Goal: Transaction & Acquisition: Purchase product/service

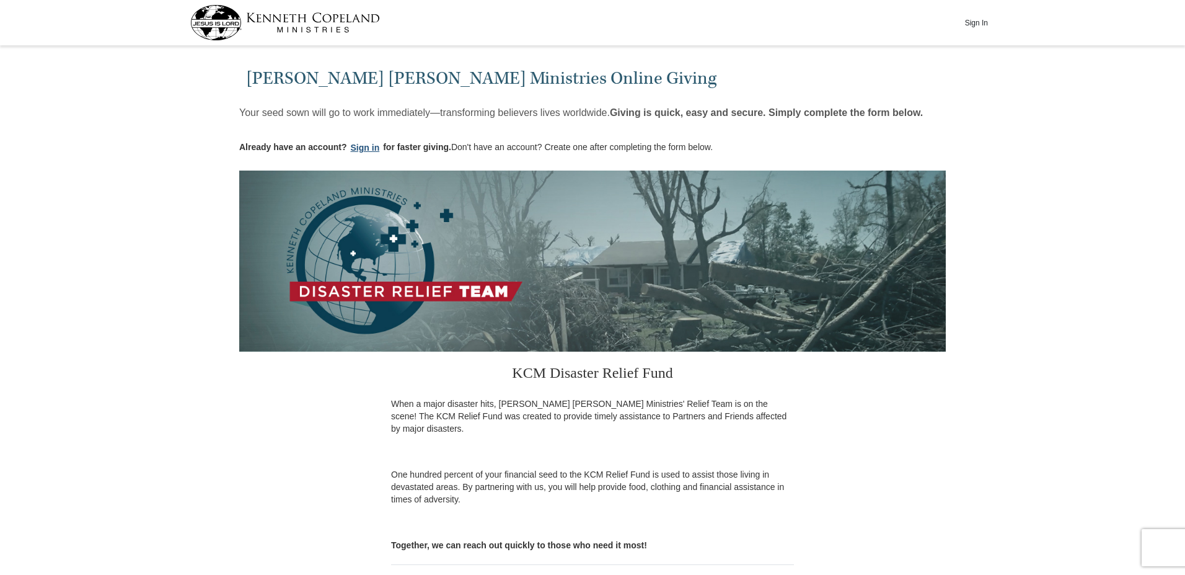
click at [365, 147] on button "Sign in" at bounding box center [365, 148] width 37 height 14
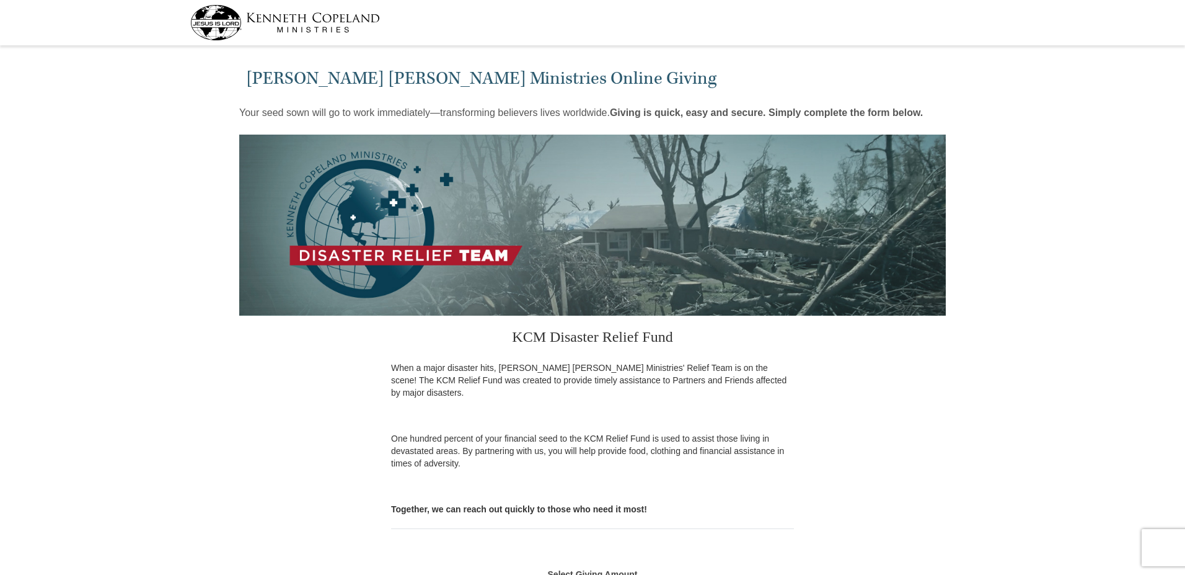
select select "WA"
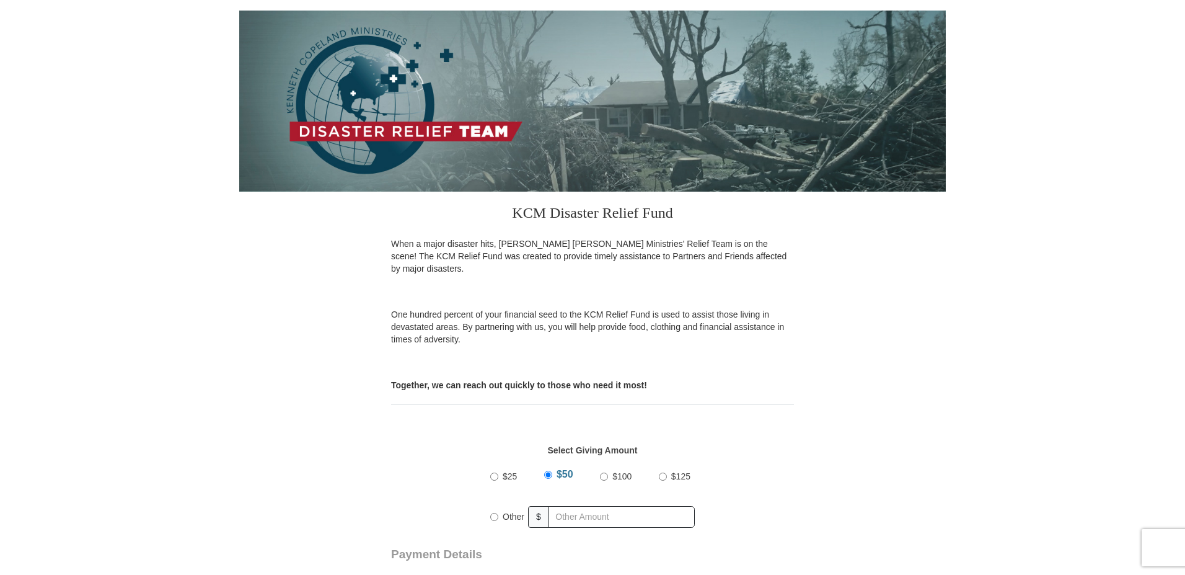
scroll to position [186, 0]
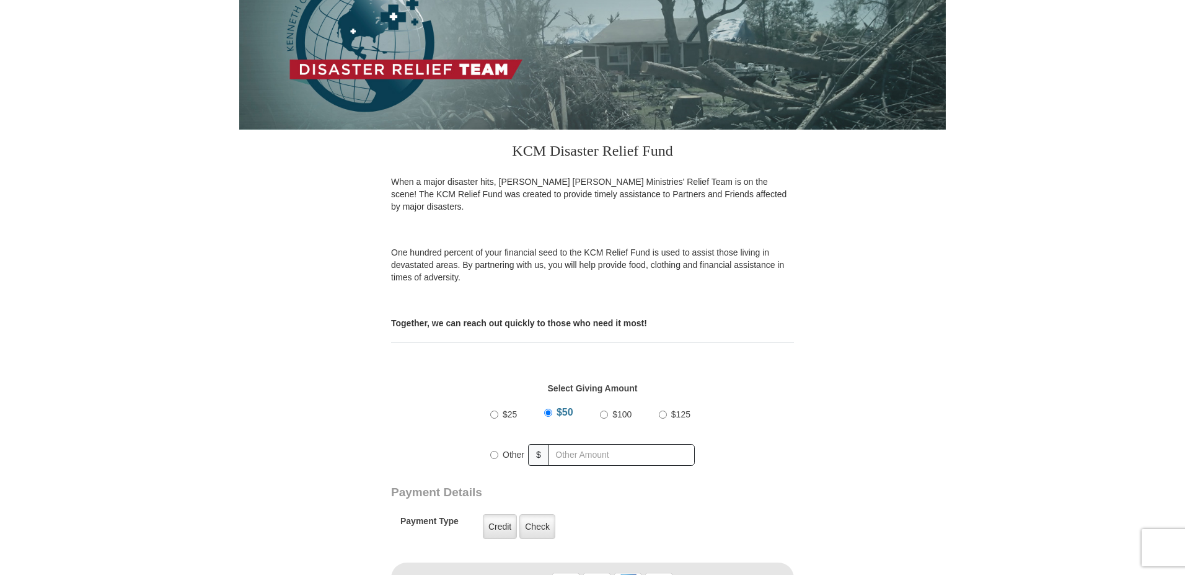
click at [603, 410] on input "$100" at bounding box center [604, 414] width 8 height 8
radio input "true"
click at [499, 514] on label "Credit" at bounding box center [500, 526] width 34 height 25
click at [0, 0] on input "Credit" at bounding box center [0, 0] width 0 height 0
click at [503, 514] on label "Credit" at bounding box center [500, 526] width 34 height 25
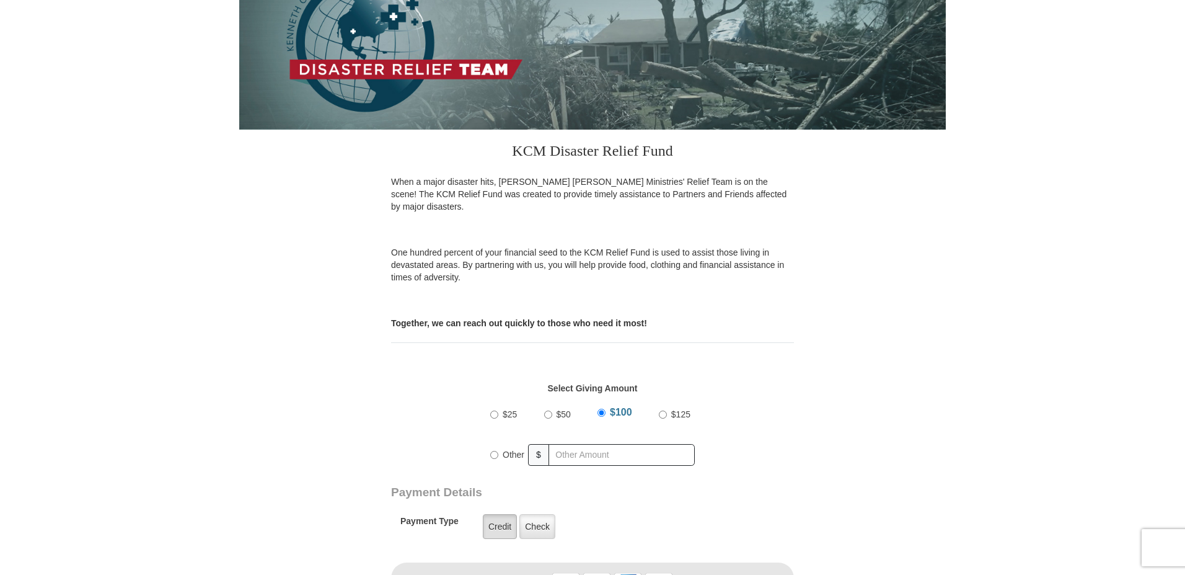
click at [0, 0] on input "Credit" at bounding box center [0, 0] width 0 height 0
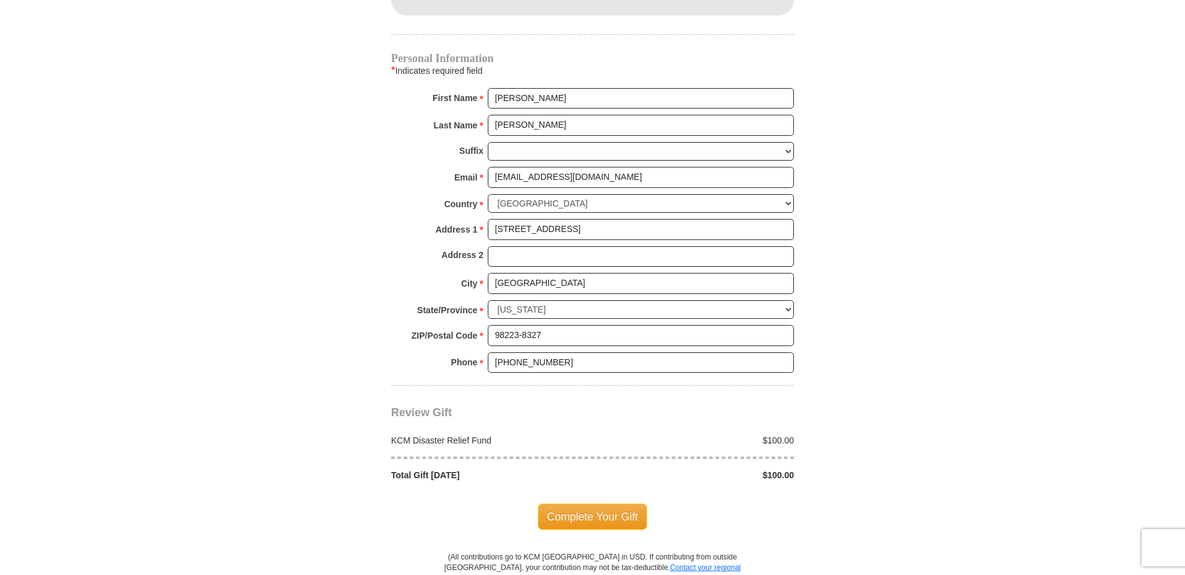
scroll to position [930, 0]
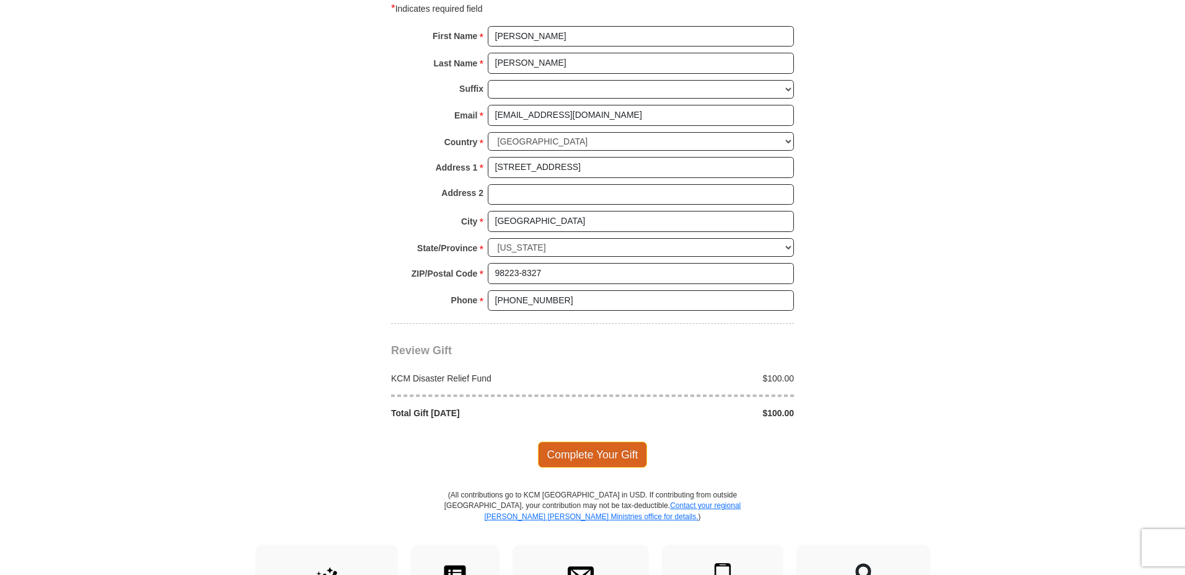
click at [595, 443] on span "Complete Your Gift" at bounding box center [593, 454] width 110 height 26
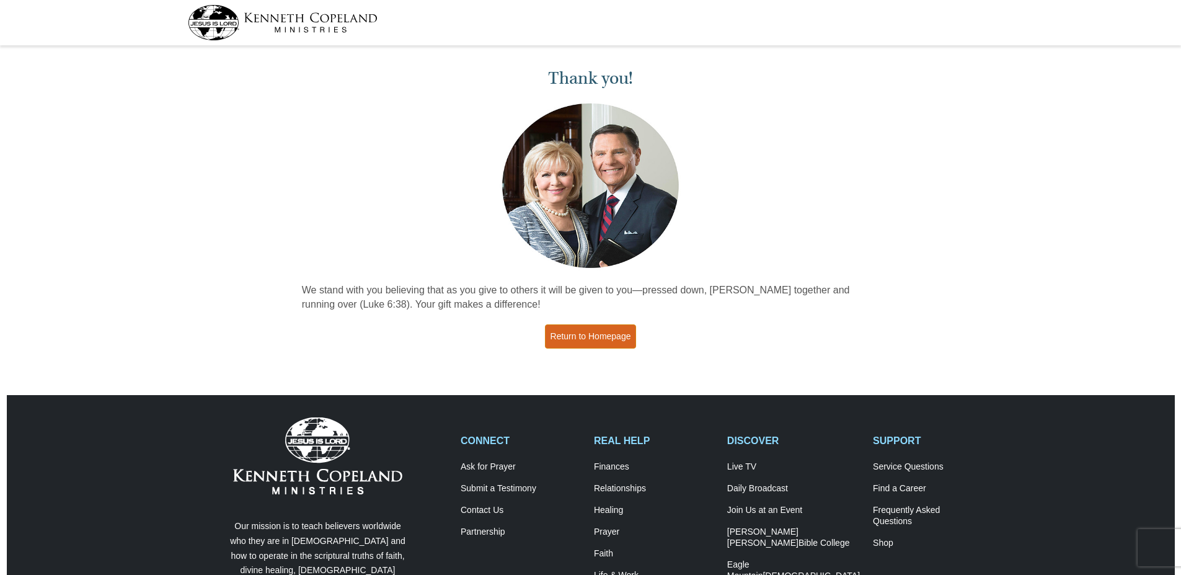
click at [568, 336] on link "Return to Homepage" at bounding box center [591, 336] width 92 height 24
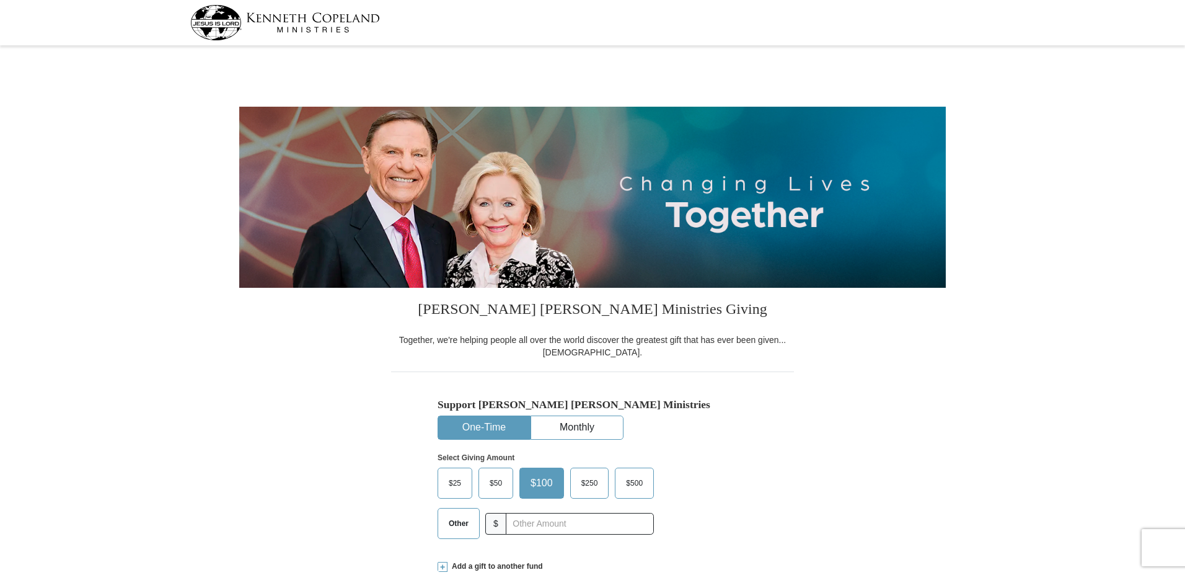
select select "WA"
click at [516, 527] on input "text" at bounding box center [580, 524] width 138 height 22
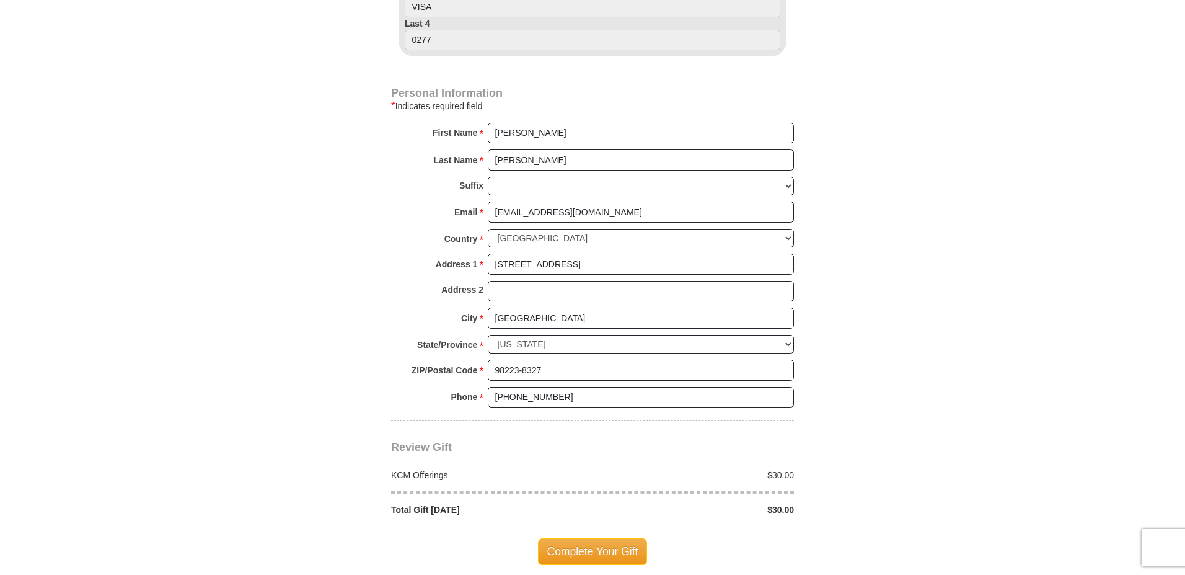
scroll to position [868, 0]
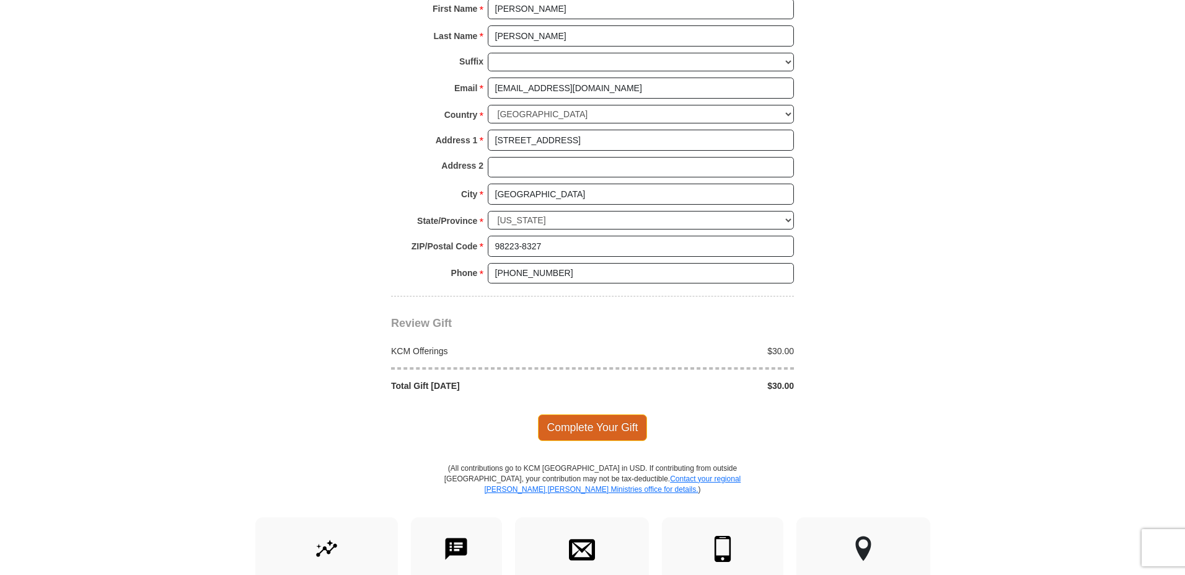
type input "30"
click at [604, 426] on span "Complete Your Gift" at bounding box center [593, 427] width 110 height 26
